Goal: Task Accomplishment & Management: Manage account settings

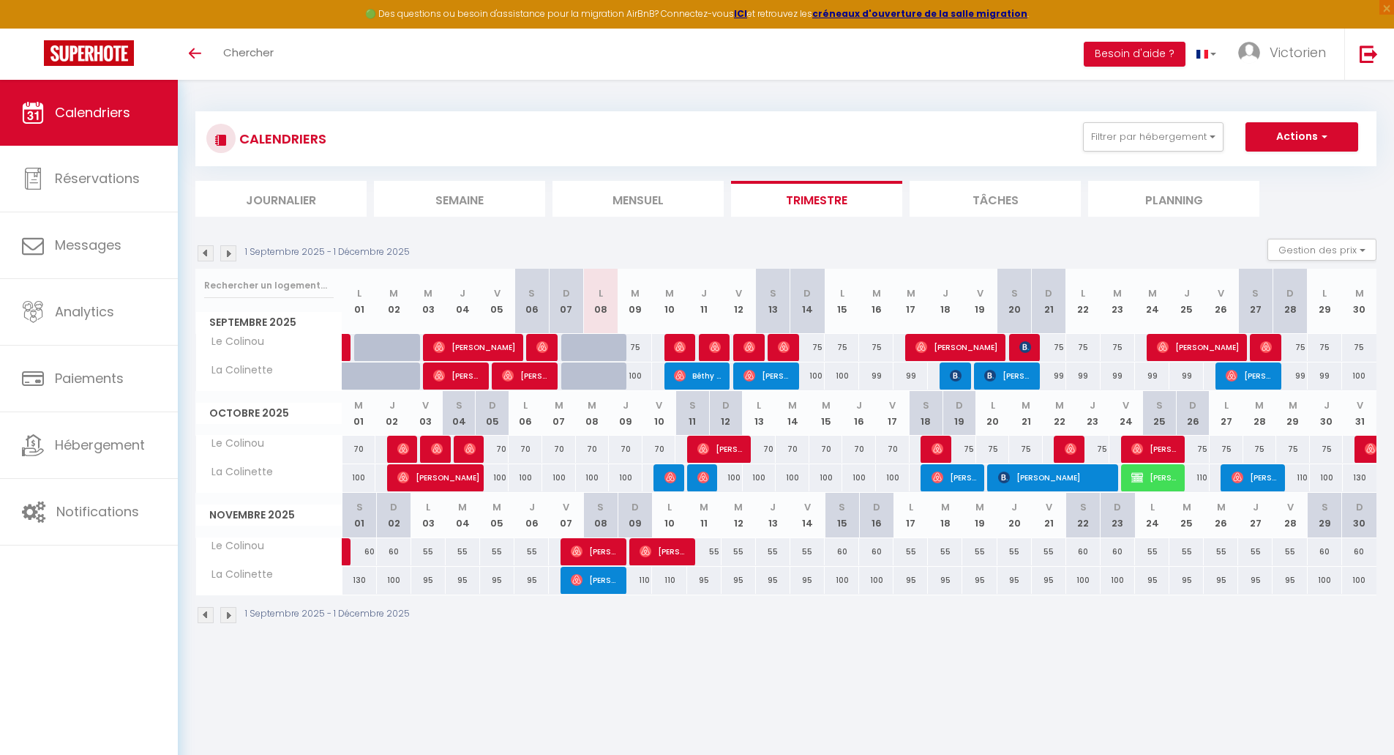
click at [232, 260] on img at bounding box center [228, 253] width 16 height 16
select select
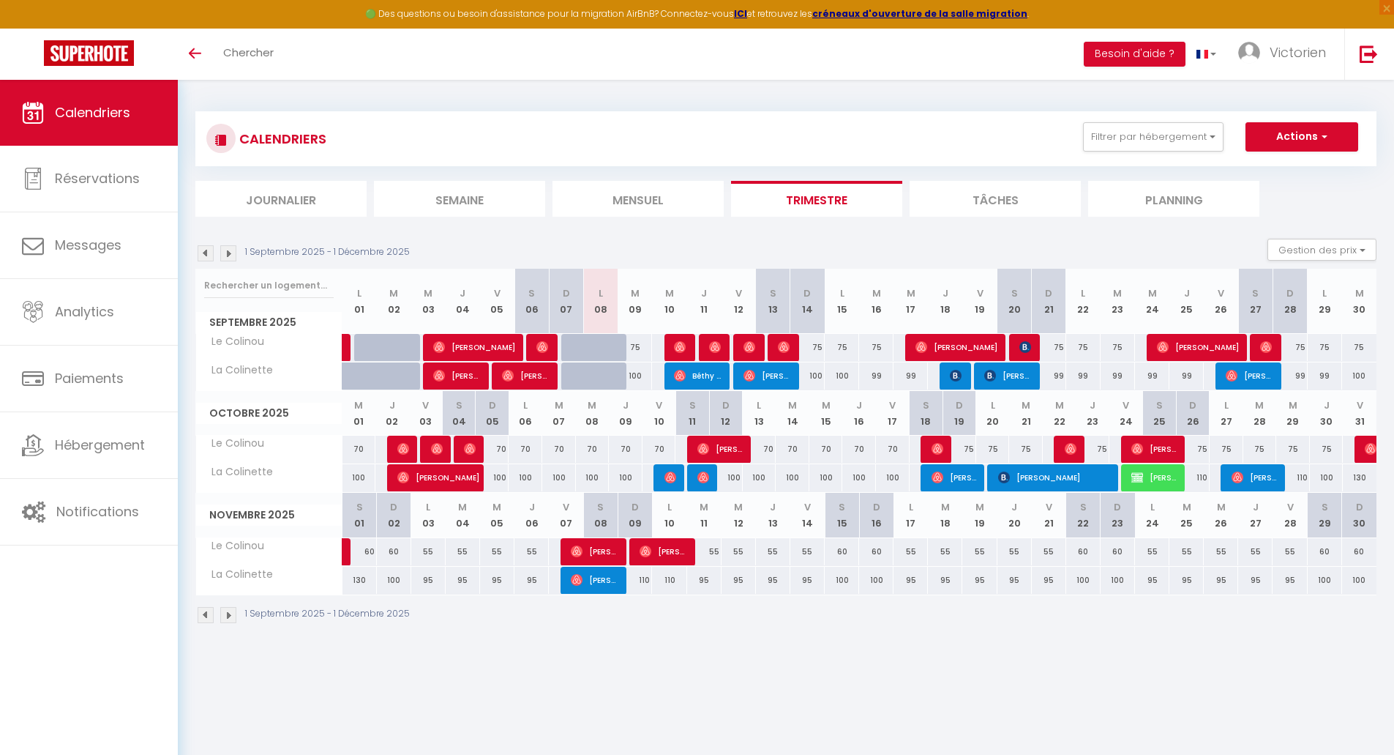
select select
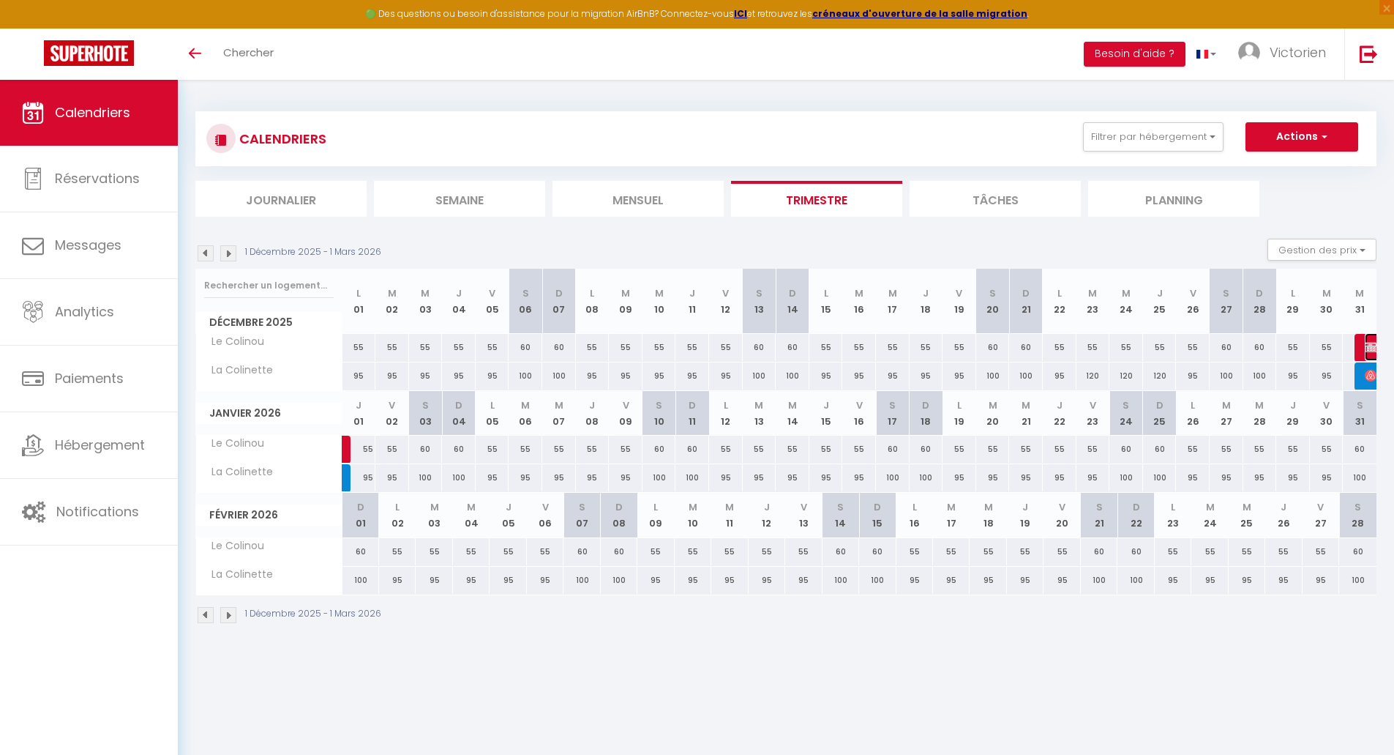
click at [1368, 346] on img at bounding box center [1371, 347] width 12 height 12
select select "OK"
select select "KO"
select select "0"
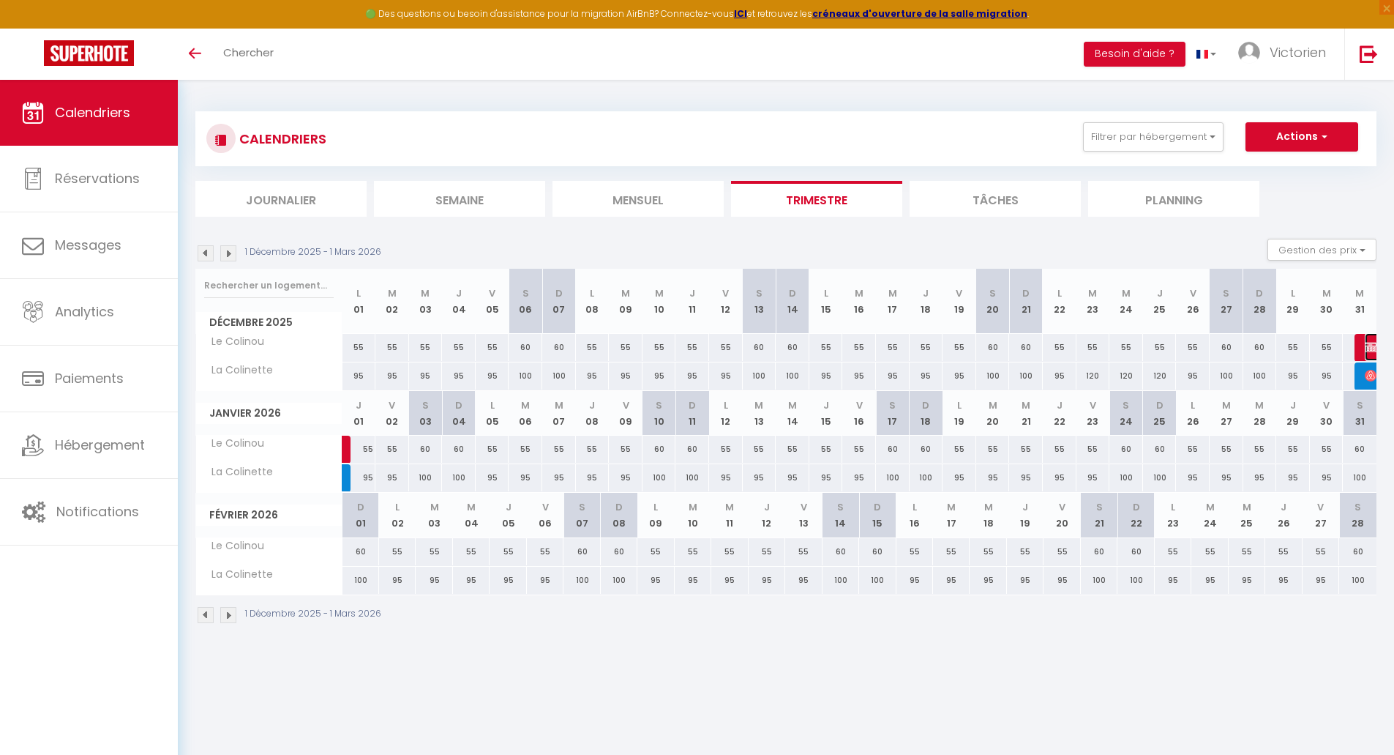
select select "1"
select select
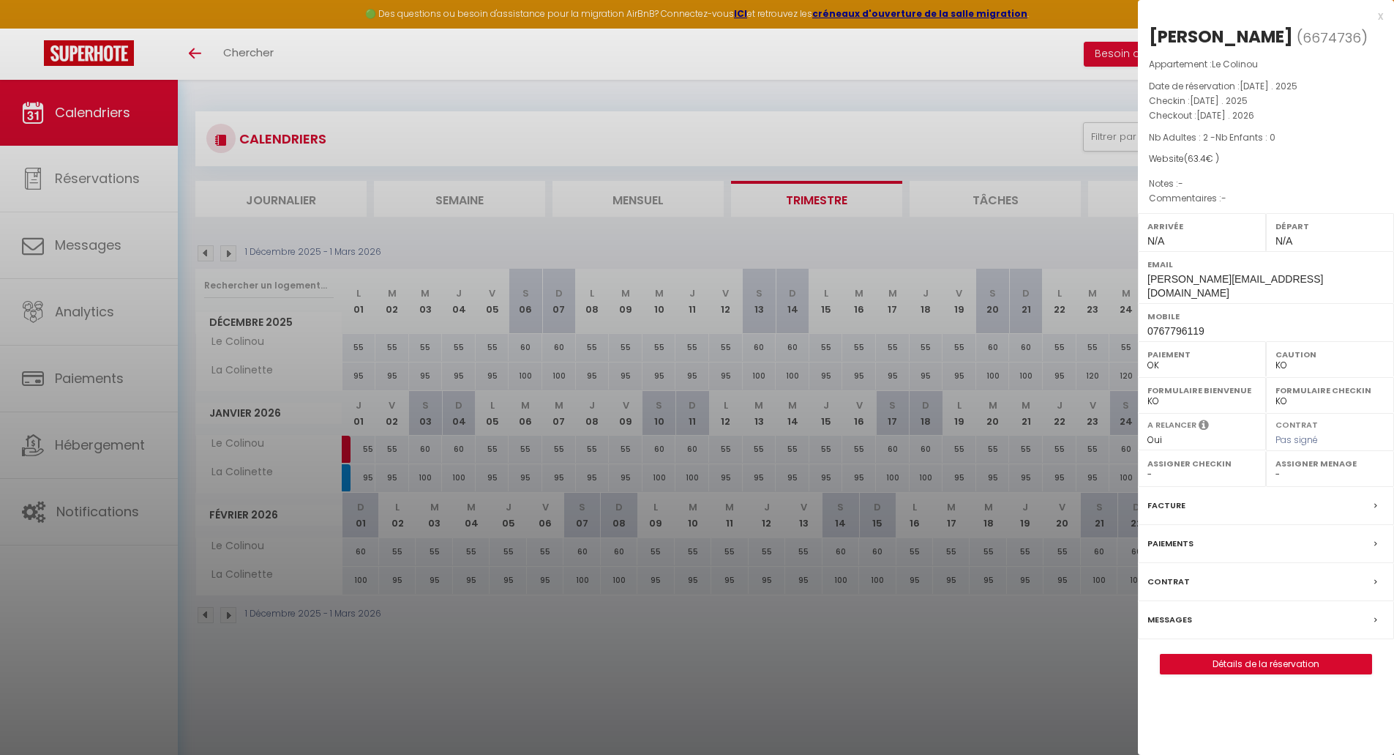
click at [1064, 231] on div at bounding box center [697, 377] width 1394 height 755
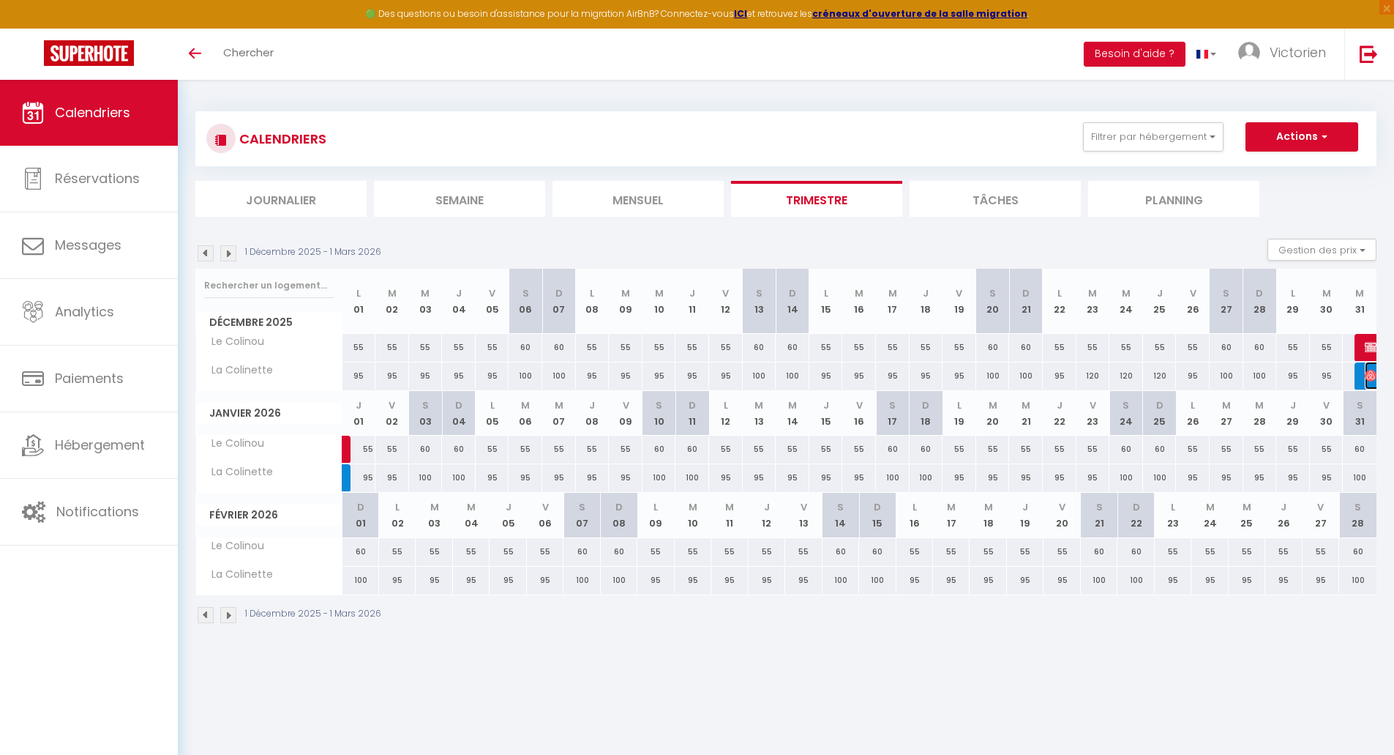
click at [1365, 370] on img at bounding box center [1371, 376] width 12 height 12
select select "OK"
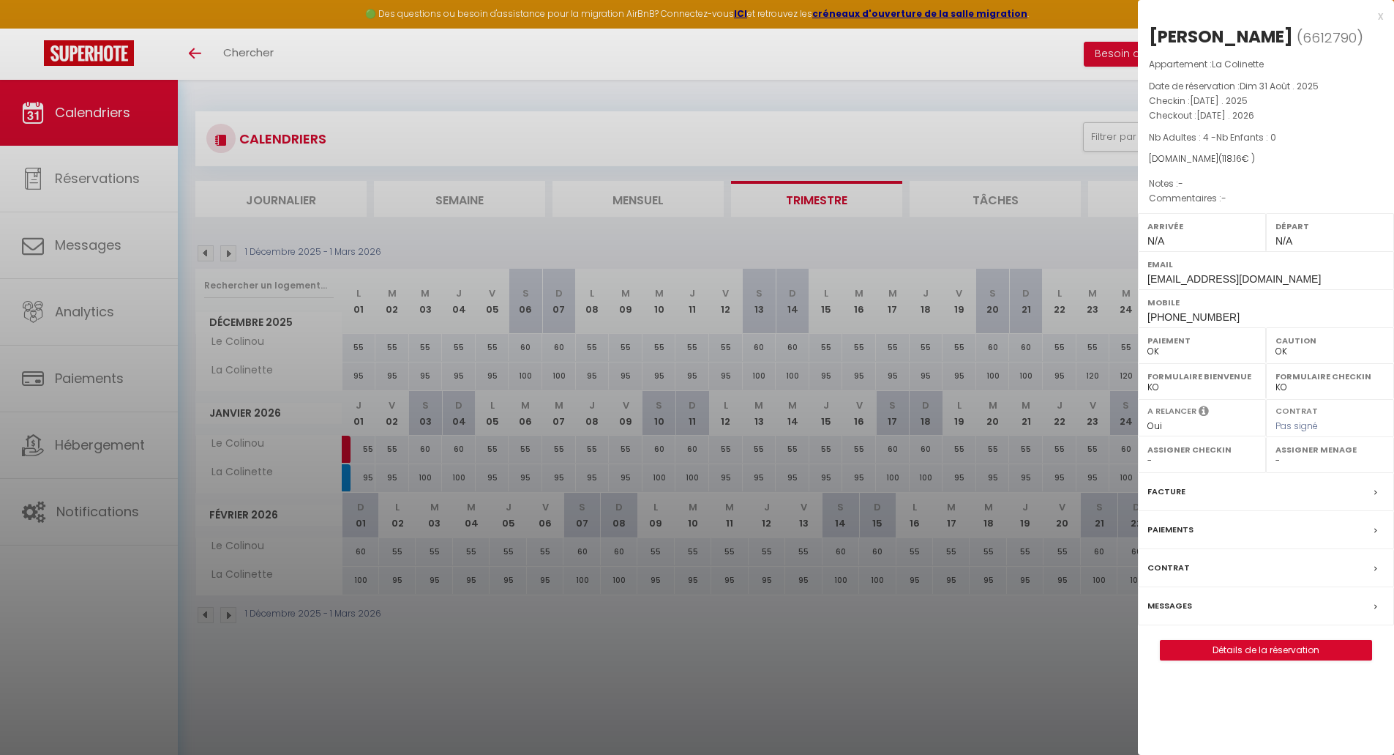
click at [1021, 221] on div at bounding box center [697, 377] width 1394 height 755
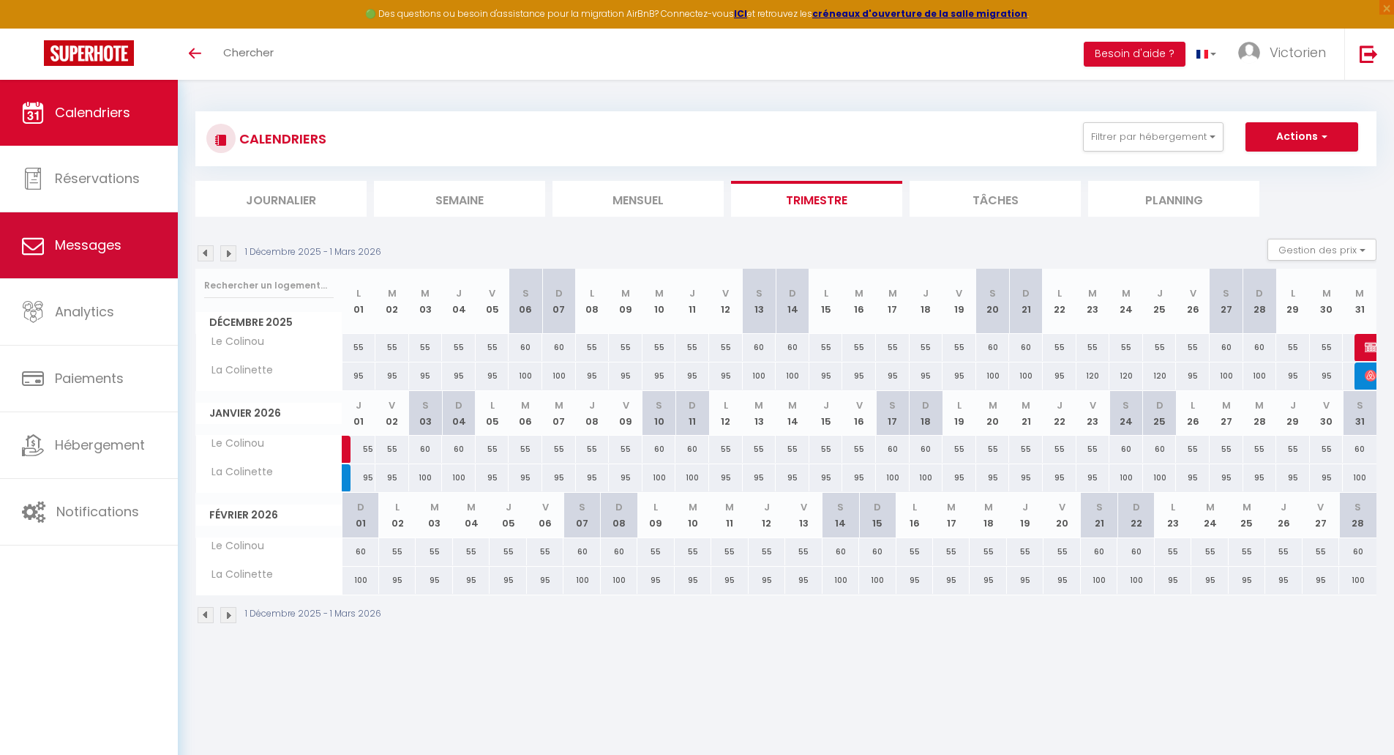
click at [46, 240] on link "Messages" at bounding box center [89, 245] width 178 height 66
select select "message"
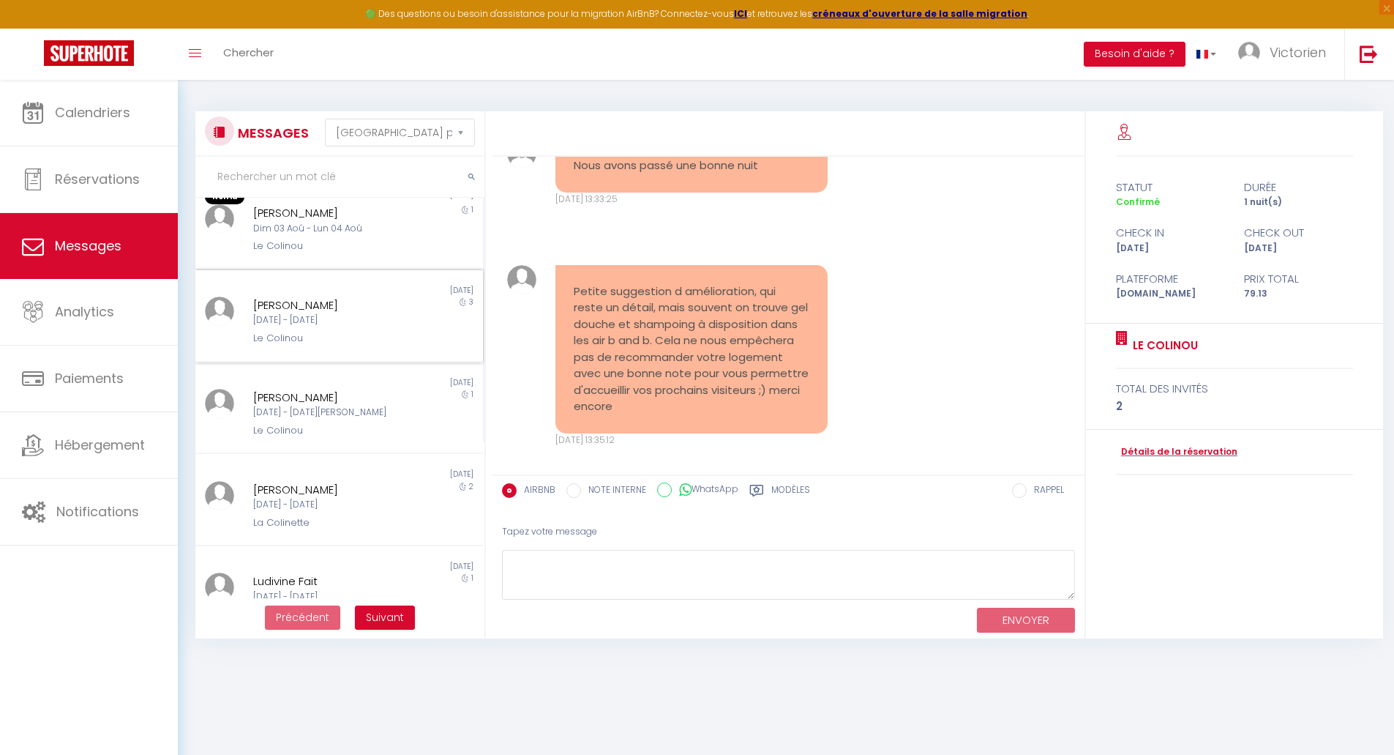
scroll to position [220, 0]
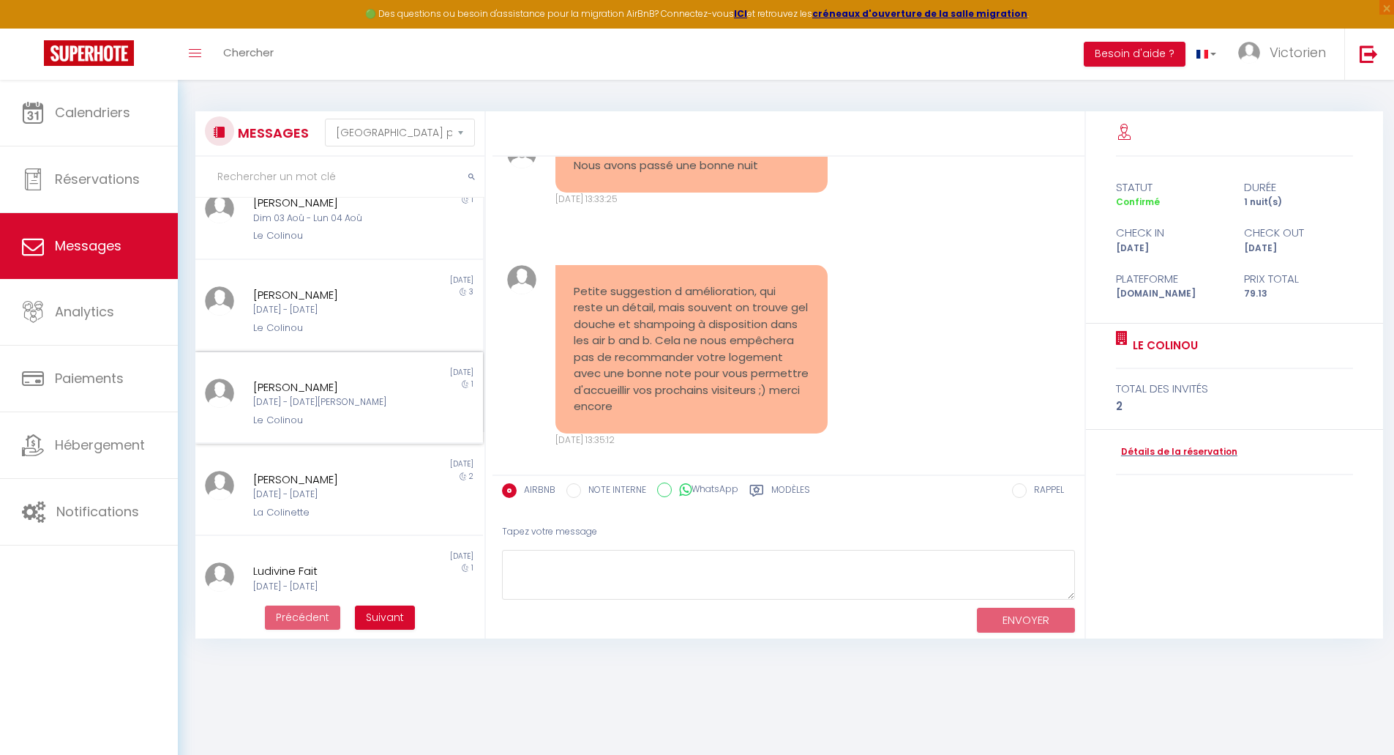
click at [355, 405] on div "[DATE] - [DATE][PERSON_NAME]" at bounding box center [327, 402] width 149 height 14
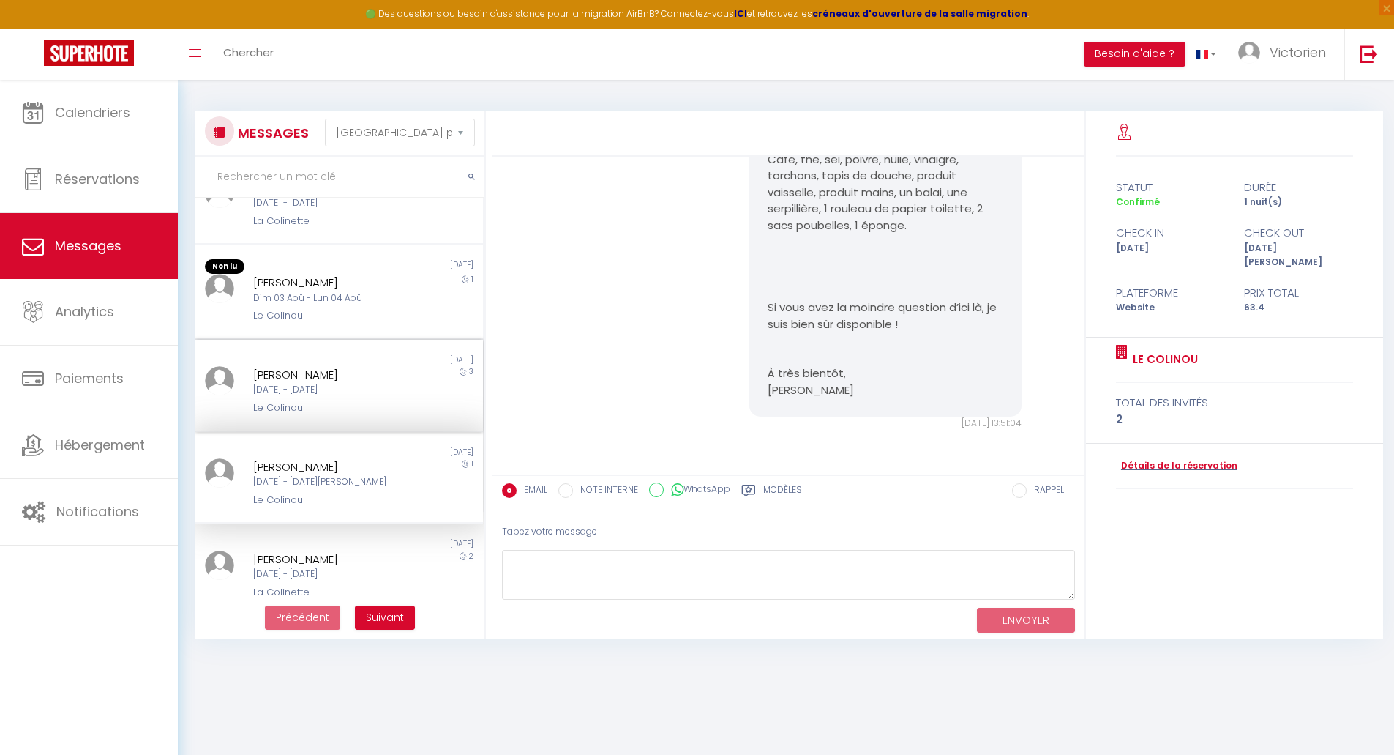
scroll to position [146, 0]
